Goal: Navigation & Orientation: Find specific page/section

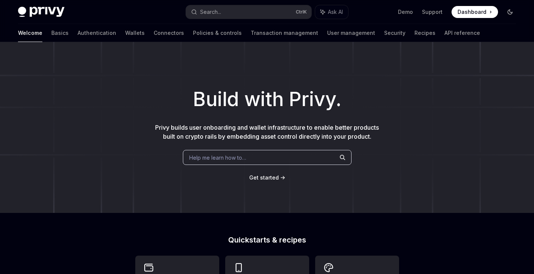
click at [509, 13] on icon "Toggle dark mode" at bounding box center [510, 12] width 6 height 6
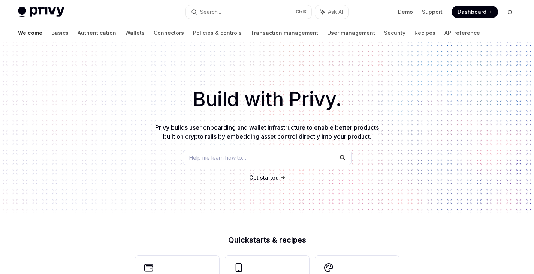
click at [509, 10] on icon "Toggle dark mode" at bounding box center [510, 12] width 6 height 6
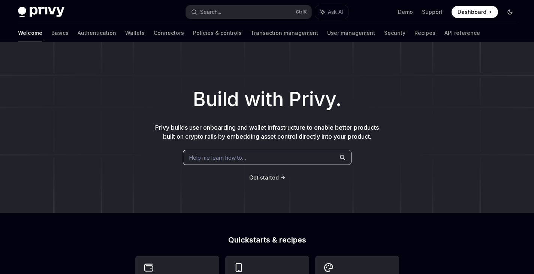
click at [509, 10] on icon "Toggle dark mode" at bounding box center [510, 12] width 6 height 6
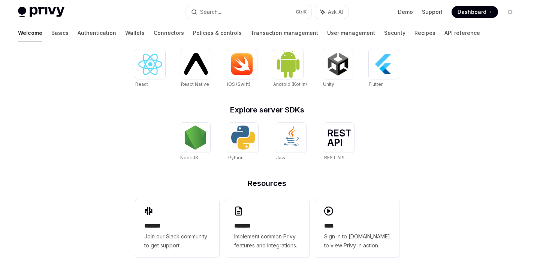
scroll to position [322, 0]
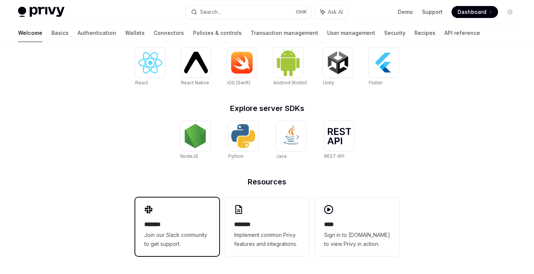
click at [175, 219] on div "******* Join our Slack community to get support." at bounding box center [177, 227] width 84 height 58
click at [413, 11] on link "Demo" at bounding box center [405, 11] width 15 height 7
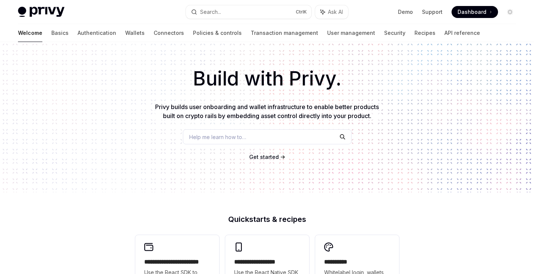
scroll to position [0, 0]
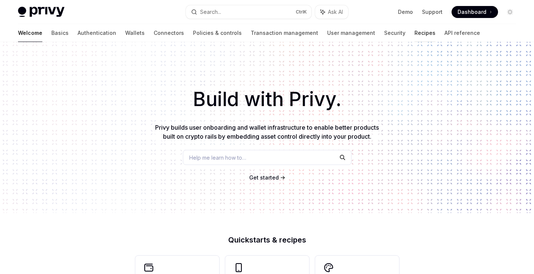
click at [415, 32] on link "Recipes" at bounding box center [425, 33] width 21 height 18
type textarea "*"
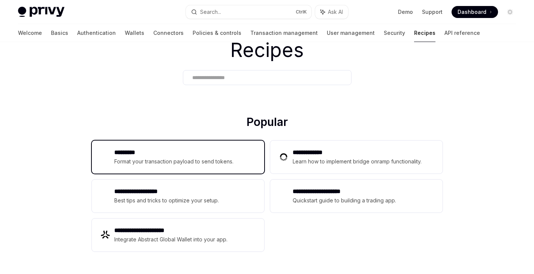
scroll to position [37, 0]
